Goal: Check status: Check status

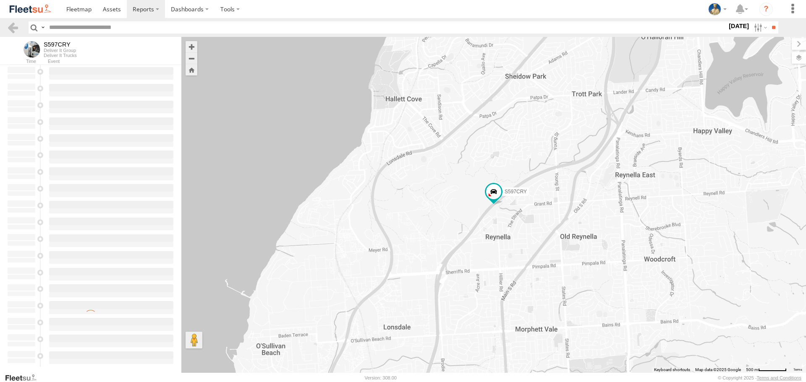
click at [47, 5] on img at bounding box center [30, 8] width 44 height 11
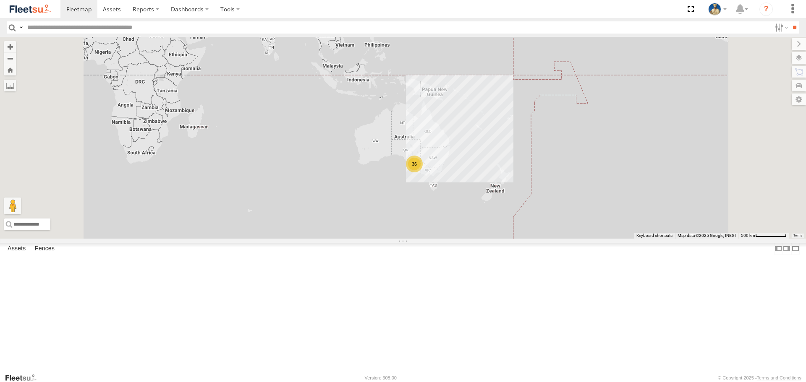
click at [422, 172] on div "36" at bounding box center [414, 164] width 17 height 17
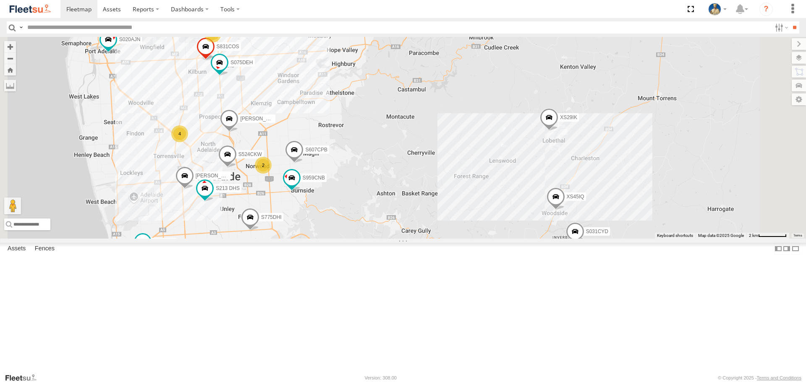
drag, startPoint x: 541, startPoint y: 230, endPoint x: 546, endPoint y: 227, distance: 6.2
click at [546, 227] on div "S145DFJ S343CTS S020AJN XS46GX S597CRY S723CHC S253CZS S473DCF XS29IK 4 S075DEH…" at bounding box center [403, 137] width 806 height 201
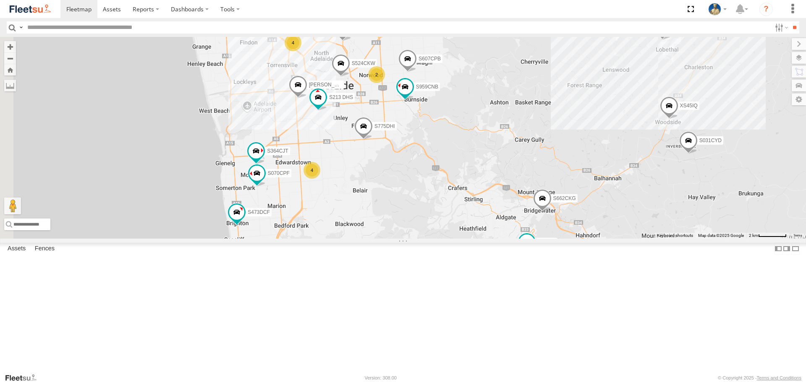
drag, startPoint x: 558, startPoint y: 241, endPoint x: 563, endPoint y: 241, distance: 5.5
click at [562, 238] on div "S145DFJ S343CTS S020AJN XS46GX S597CRY S723CHC S253CZS S473DCF XS29IK 4 S075DEH…" at bounding box center [403, 137] width 806 height 201
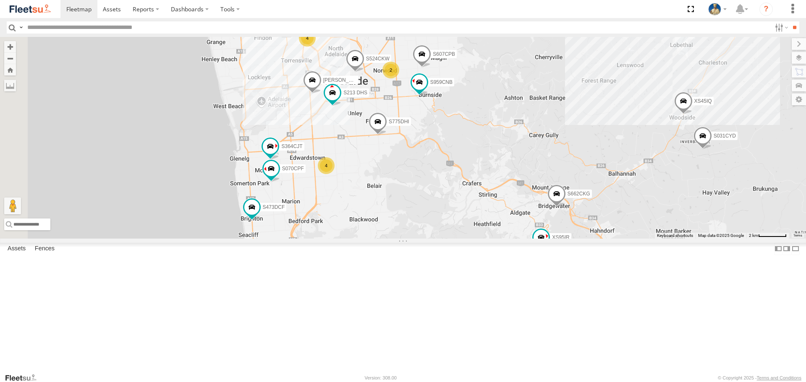
drag, startPoint x: 593, startPoint y: 230, endPoint x: 546, endPoint y: 186, distance: 64.1
click at [548, 187] on div "S145DFJ S343CTS S020AJN XS46GX S597CRY S723CHC S253CZS S473DCF XS29IK 4 S075DEH…" at bounding box center [403, 137] width 806 height 201
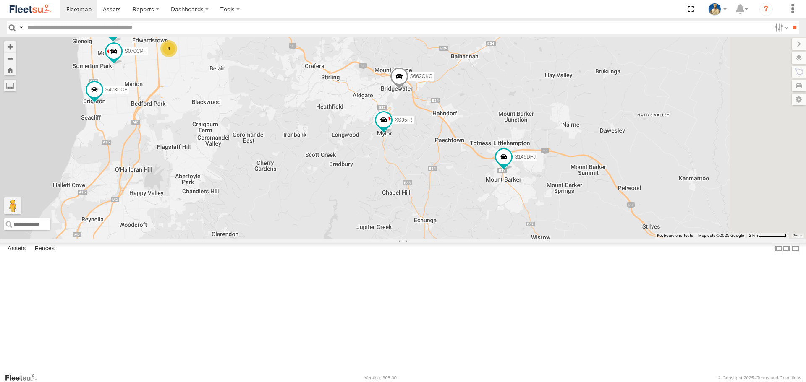
drag, startPoint x: 620, startPoint y: 282, endPoint x: 551, endPoint y: 292, distance: 69.9
click at [551, 238] on div "S145DFJ S343CTS S020AJN XS46GX S597CRY S723CHC S253CZS S473DCF XS29IK 4 S075DEH…" at bounding box center [403, 137] width 806 height 201
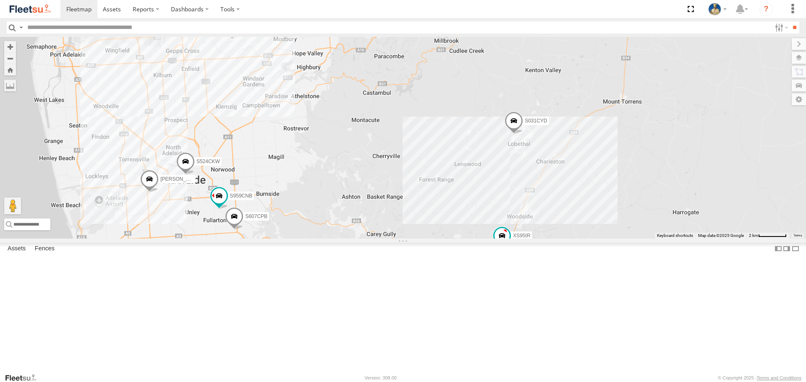
drag, startPoint x: 410, startPoint y: 235, endPoint x: 477, endPoint y: 294, distance: 89.5
click at [477, 238] on div "S145DFJ S959CNB S607CPB S524CKW S031CYD XS95IR [PERSON_NAME] 2" at bounding box center [403, 137] width 806 height 201
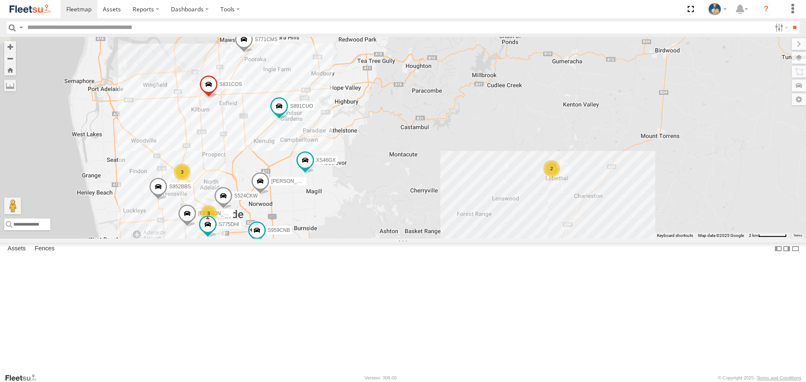
drag, startPoint x: 445, startPoint y: 184, endPoint x: 455, endPoint y: 189, distance: 11.1
click at [454, 189] on div "S145DFJ S959CNB S607CPB S524CKW XS95IR [PERSON_NAME] 2 5 3 S952BBS XS46GX S831C…" at bounding box center [403, 137] width 806 height 201
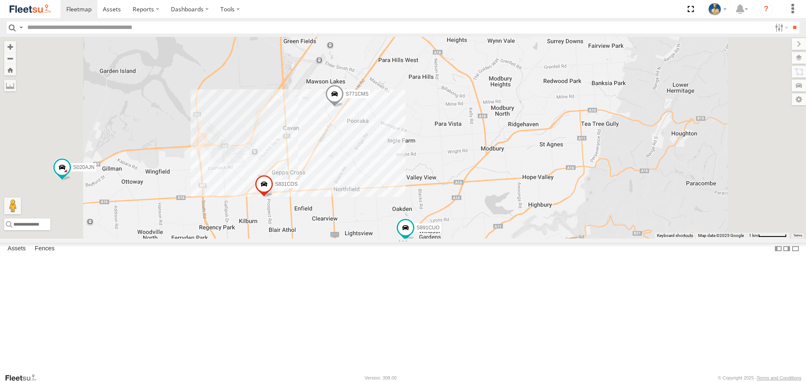
drag, startPoint x: 471, startPoint y: 119, endPoint x: 492, endPoint y: 181, distance: 65.9
click at [492, 181] on div "S145DFJ S959CNB S607CPB S524CKW XS95IR [PERSON_NAME] S952BBS XS46GX S831COS S89…" at bounding box center [403, 137] width 806 height 201
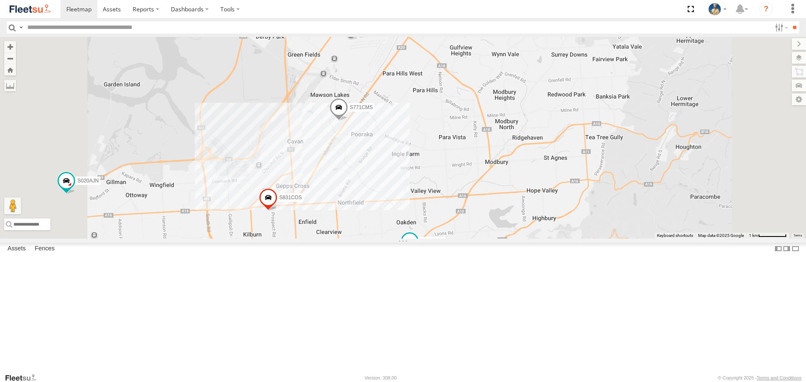
drag, startPoint x: 517, startPoint y: 224, endPoint x: 510, endPoint y: 176, distance: 47.9
click at [517, 194] on div "S145DFJ S959CNB S607CPB S524CKW XS95IR [PERSON_NAME] S952BBS XS46GX S831COS S89…" at bounding box center [403, 137] width 806 height 201
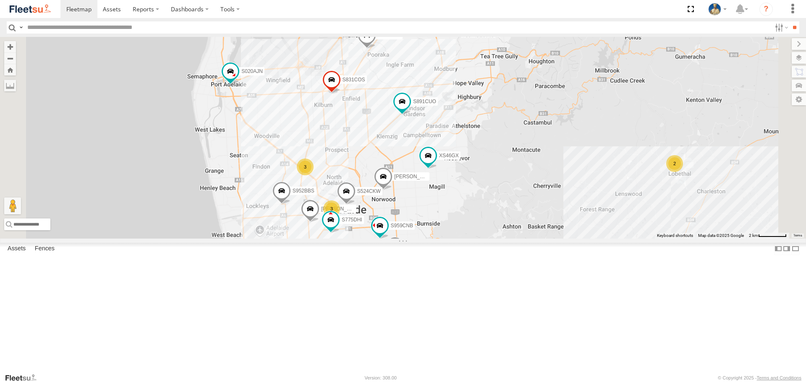
drag, startPoint x: 555, startPoint y: 268, endPoint x: 553, endPoint y: 225, distance: 43.3
click at [553, 225] on div "S145DFJ S959CNB S607CPB S524CKW XS95IR [PERSON_NAME] S952BBS XS46GX S831COS S89…" at bounding box center [403, 137] width 806 height 201
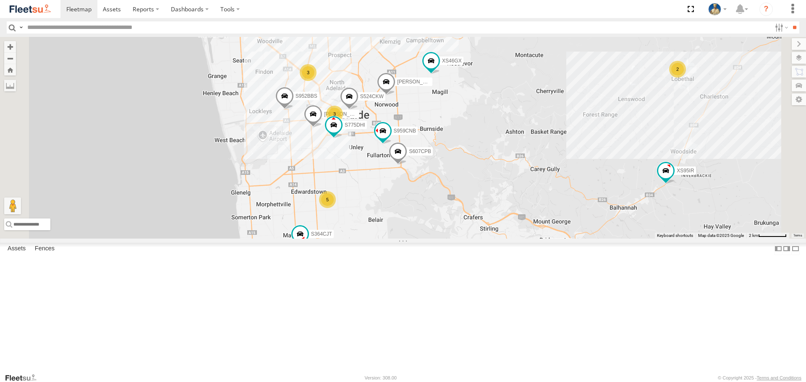
drag, startPoint x: 568, startPoint y: 282, endPoint x: 574, endPoint y: 249, distance: 33.0
click at [574, 238] on div "S145DFJ S959CNB S607CPB S524CKW XS95IR [PERSON_NAME] S952BBS XS46GX S831COS S36…" at bounding box center [403, 137] width 806 height 201
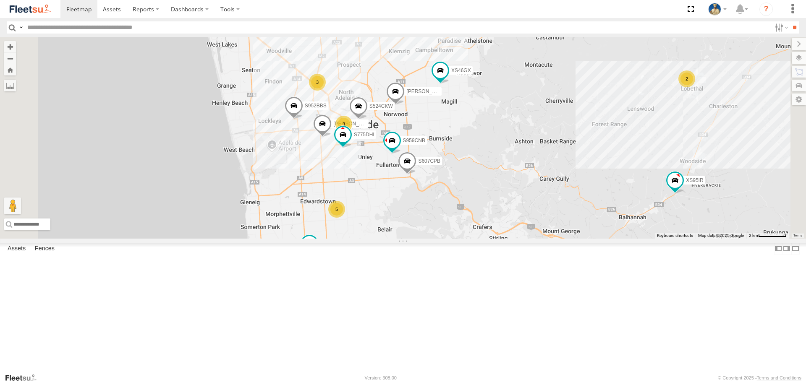
drag, startPoint x: 580, startPoint y: 213, endPoint x: 581, endPoint y: 217, distance: 4.8
click at [581, 217] on div "S145DFJ S959CNB S607CPB S524CKW XS95IR [PERSON_NAME] S952BBS XS46GX S831COS S36…" at bounding box center [403, 137] width 806 height 201
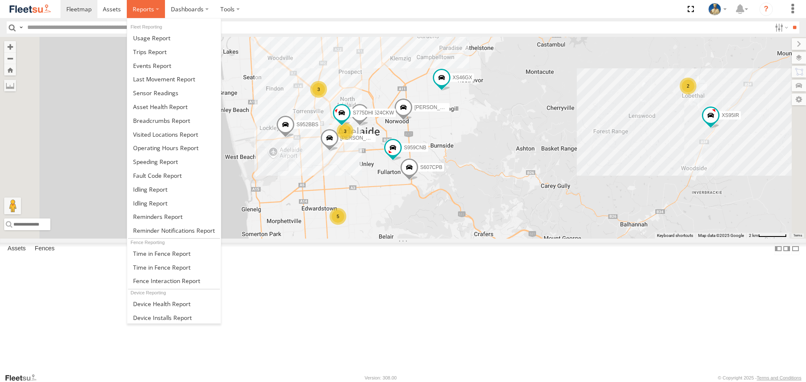
click at [145, 10] on span at bounding box center [143, 9] width 21 height 8
click at [156, 118] on span at bounding box center [161, 121] width 57 height 8
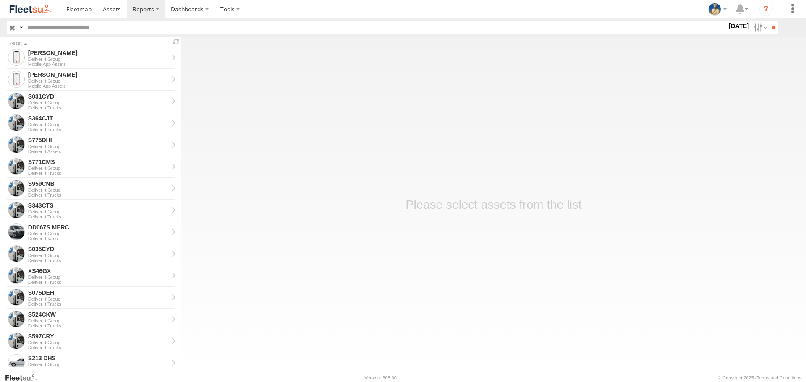
click at [0, 0] on label at bounding box center [0, 0] width 0 height 0
click at [771, 27] on input "**" at bounding box center [773, 27] width 10 height 12
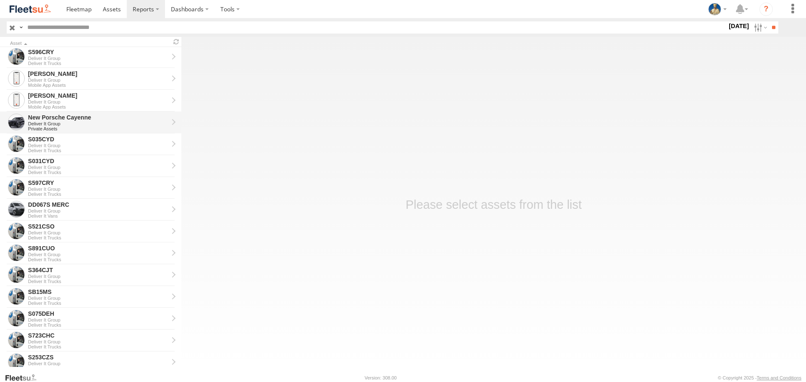
scroll to position [42, 0]
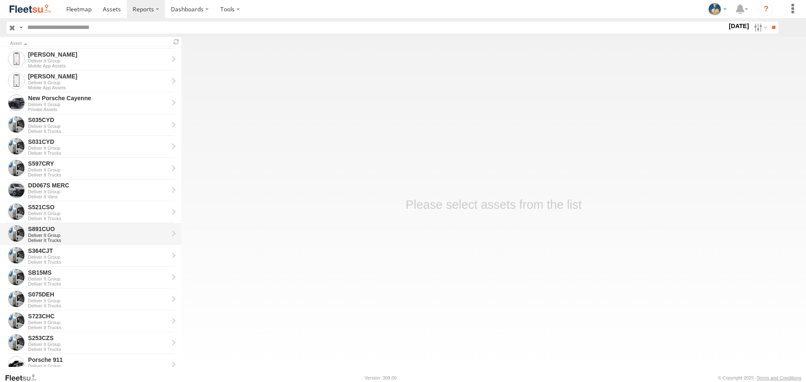
click at [77, 229] on div "S891CUO" at bounding box center [98, 229] width 140 height 8
